Goal: Information Seeking & Learning: Stay updated

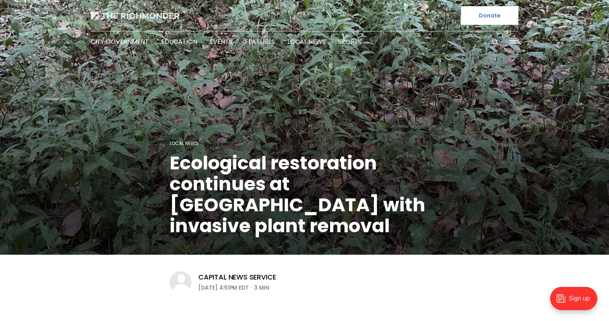
click at [125, 15] on img at bounding box center [135, 16] width 89 height 8
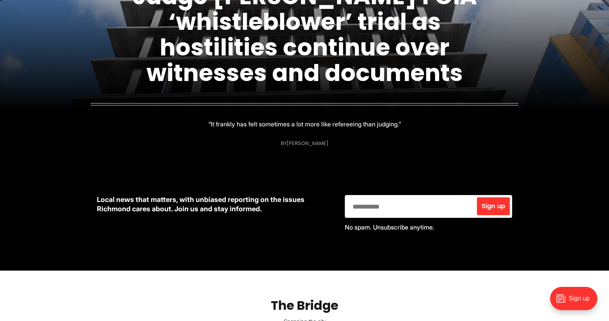
scroll to position [116, 0]
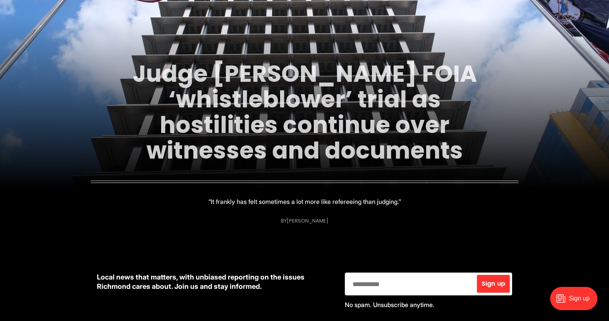
click at [252, 113] on link "Judge [PERSON_NAME] FOIA ‘whistleblower’ trial as hostilities continue over wit…" at bounding box center [305, 111] width 345 height 109
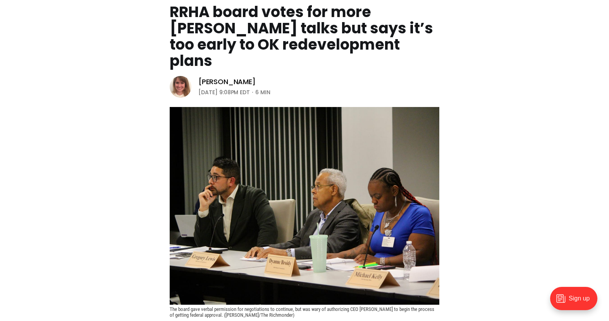
scroll to position [12, 0]
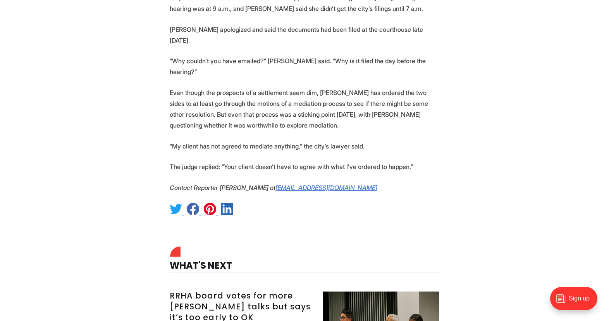
scroll to position [2220, 0]
